Goal: Find specific page/section: Find specific page/section

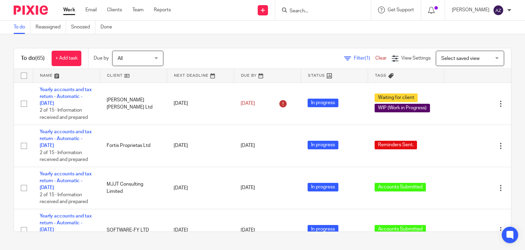
click at [317, 12] on input "Search" at bounding box center [320, 11] width 62 height 6
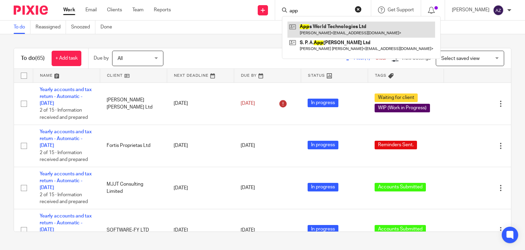
type input "app"
click at [324, 31] on link at bounding box center [361, 30] width 148 height 16
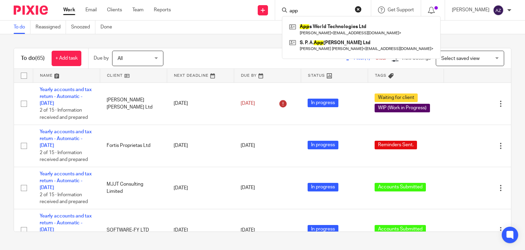
click at [358, 9] on button "reset" at bounding box center [358, 9] width 7 height 7
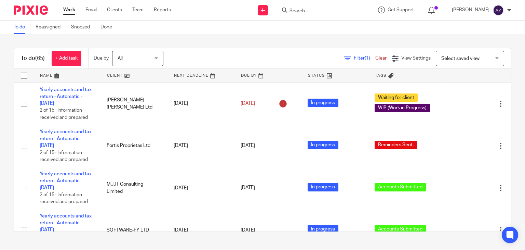
click at [322, 10] on input "Search" at bounding box center [320, 11] width 62 height 6
type input "a"
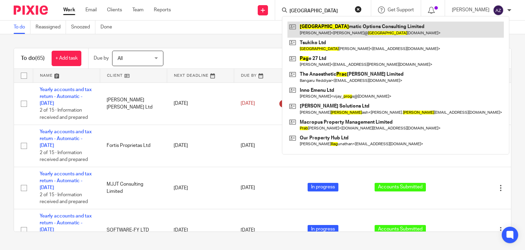
type input "prag"
click at [332, 33] on link at bounding box center [395, 30] width 216 height 16
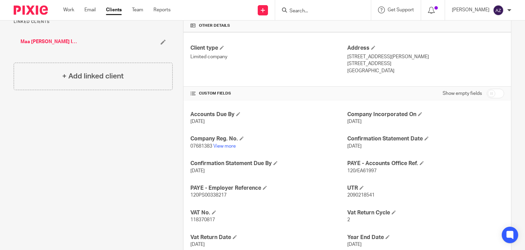
scroll to position [171, 0]
click at [231, 146] on link "View more" at bounding box center [224, 145] width 23 height 5
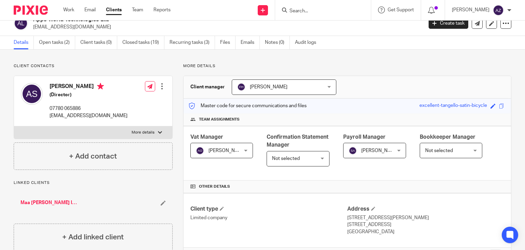
scroll to position [0, 0]
